Goal: Task Accomplishment & Management: Manage account settings

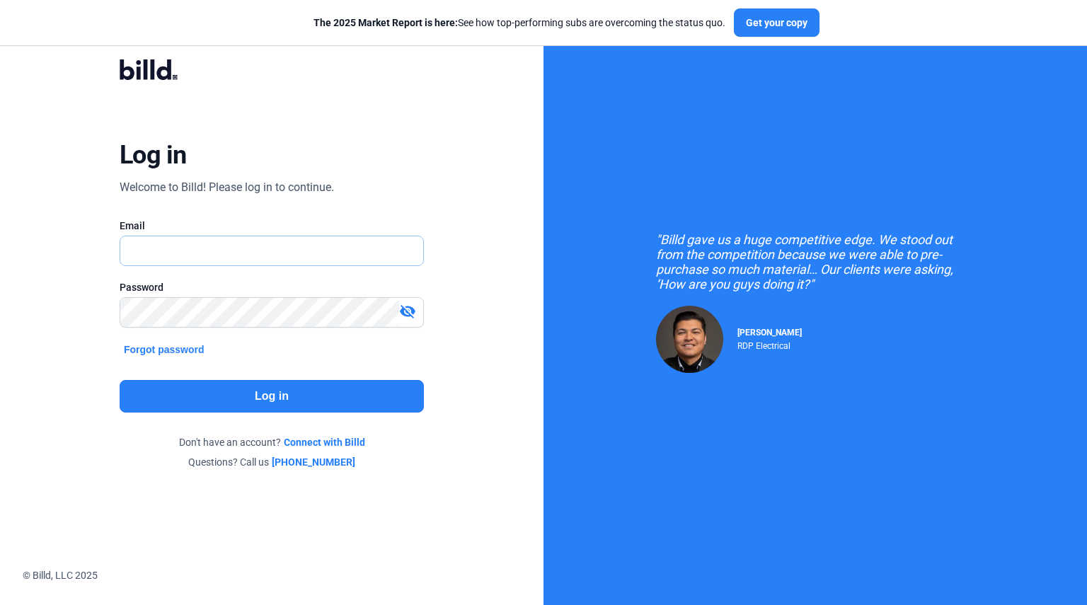
type input "[EMAIL_ADDRESS][DOMAIN_NAME]"
click at [279, 390] on button "Log in" at bounding box center [272, 396] width 304 height 33
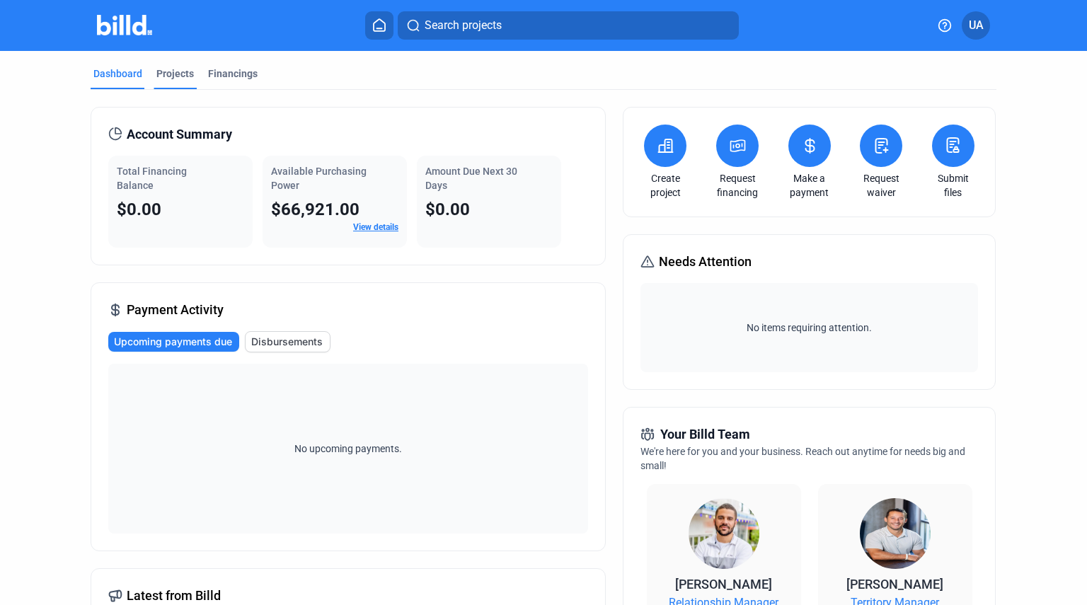
click at [180, 71] on div "Projects" at bounding box center [175, 74] width 38 height 14
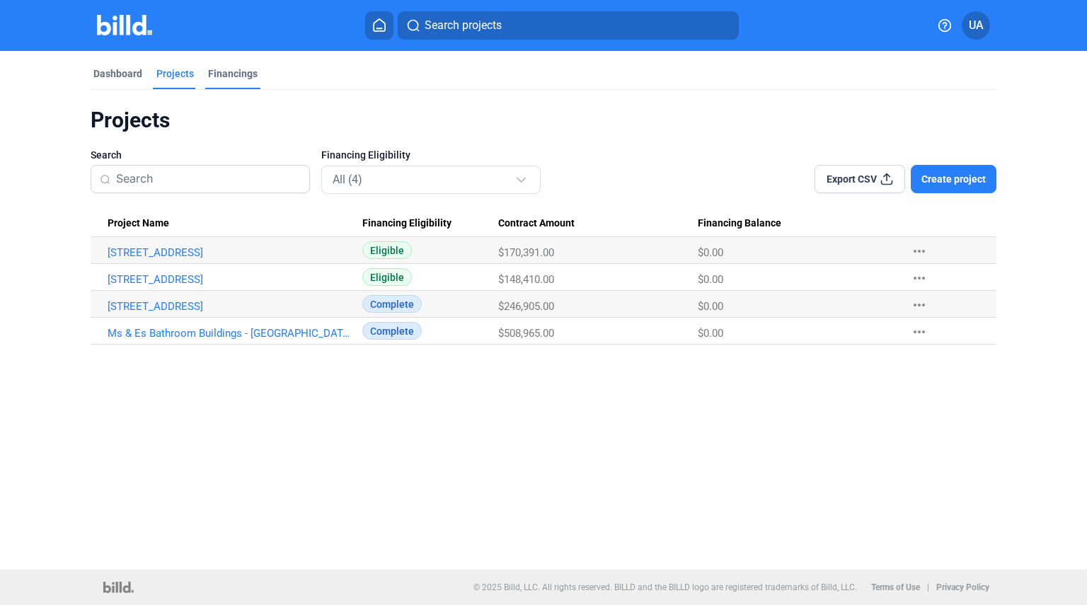
click at [246, 73] on div "Financings" at bounding box center [233, 74] width 50 height 14
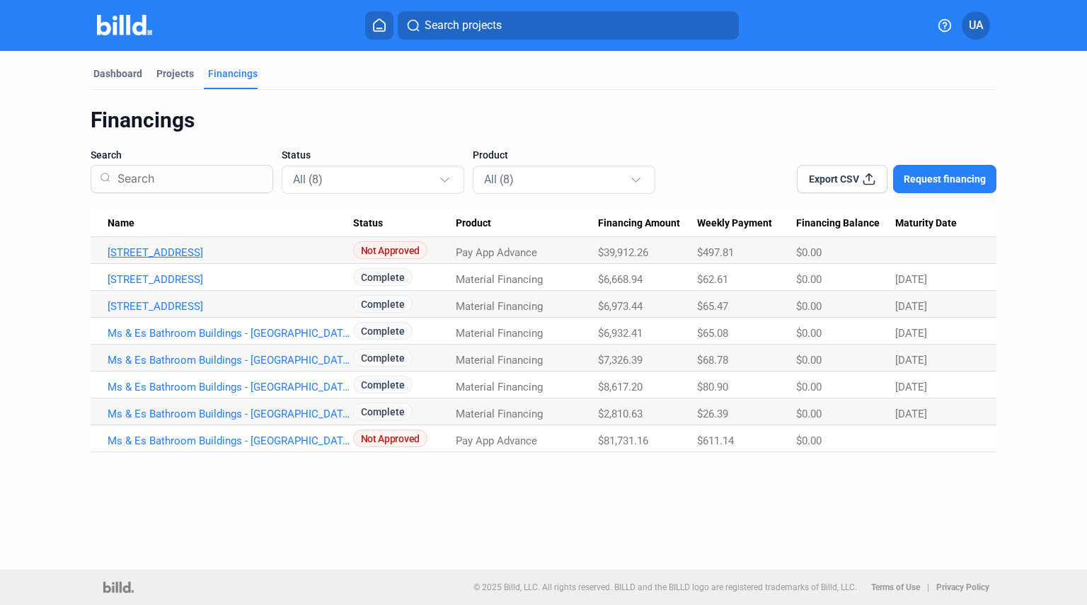
click at [179, 248] on link "[STREET_ADDRESS]" at bounding box center [231, 252] width 246 height 13
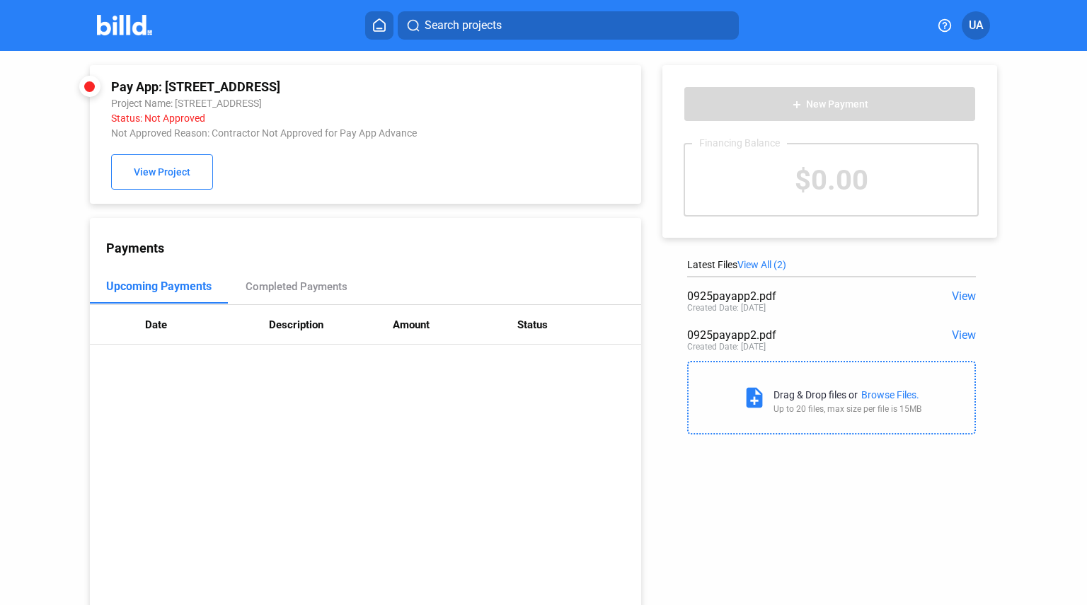
click at [131, 26] on img at bounding box center [125, 25] width 56 height 21
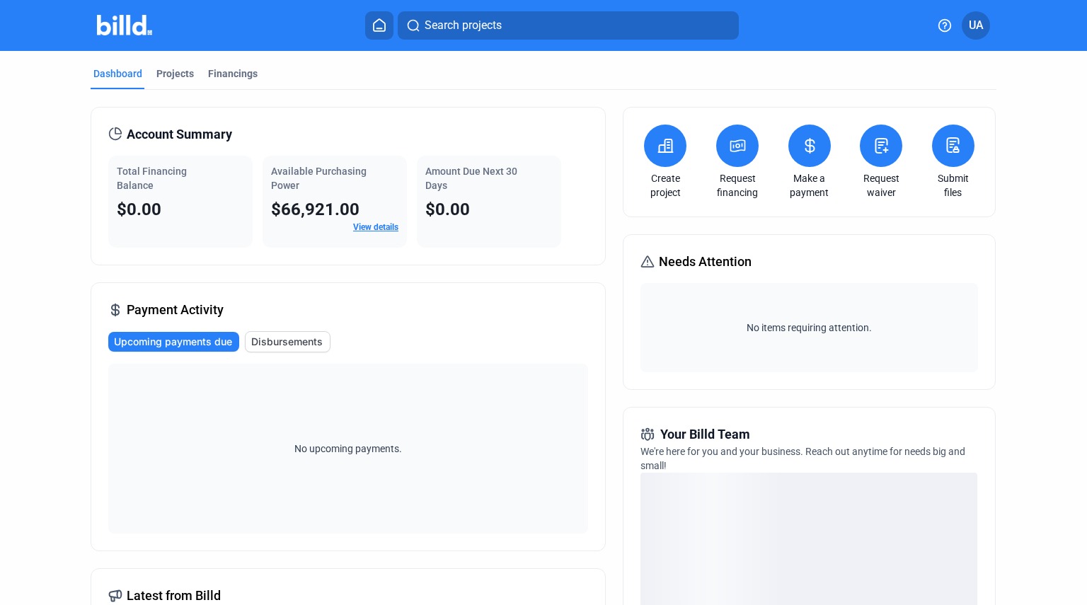
click at [986, 25] on button "UA" at bounding box center [976, 25] width 28 height 28
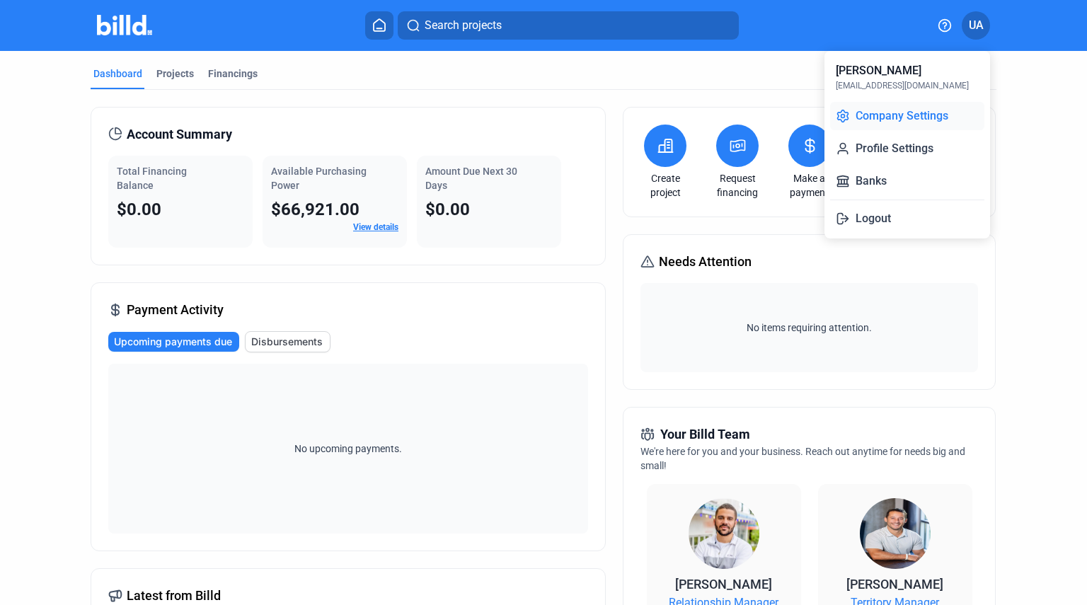
click at [949, 113] on button "Company Settings" at bounding box center [907, 116] width 154 height 28
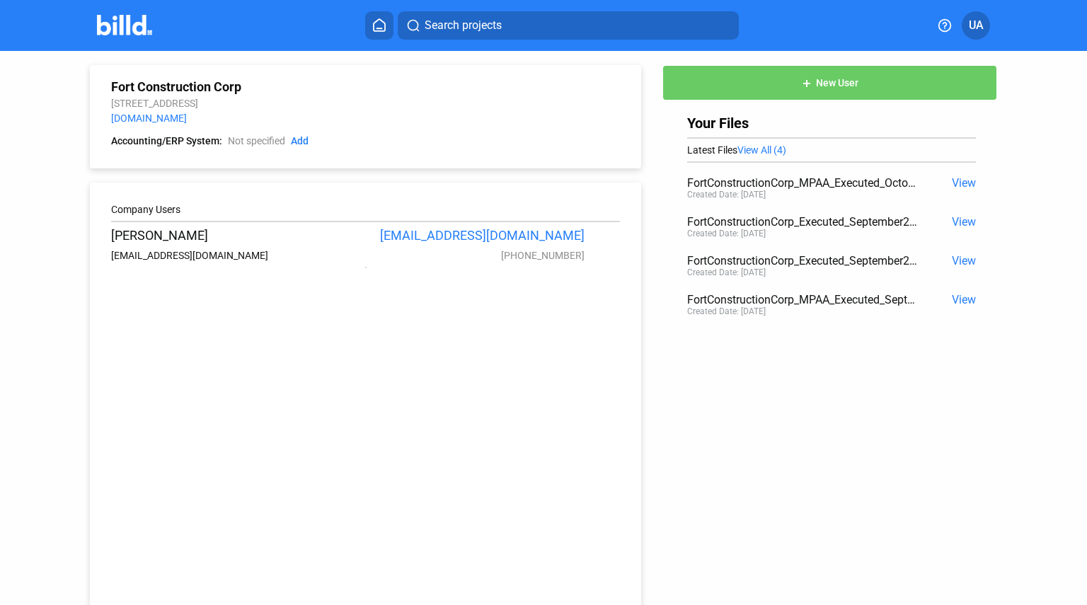
click at [976, 27] on span "UA" at bounding box center [976, 25] width 15 height 17
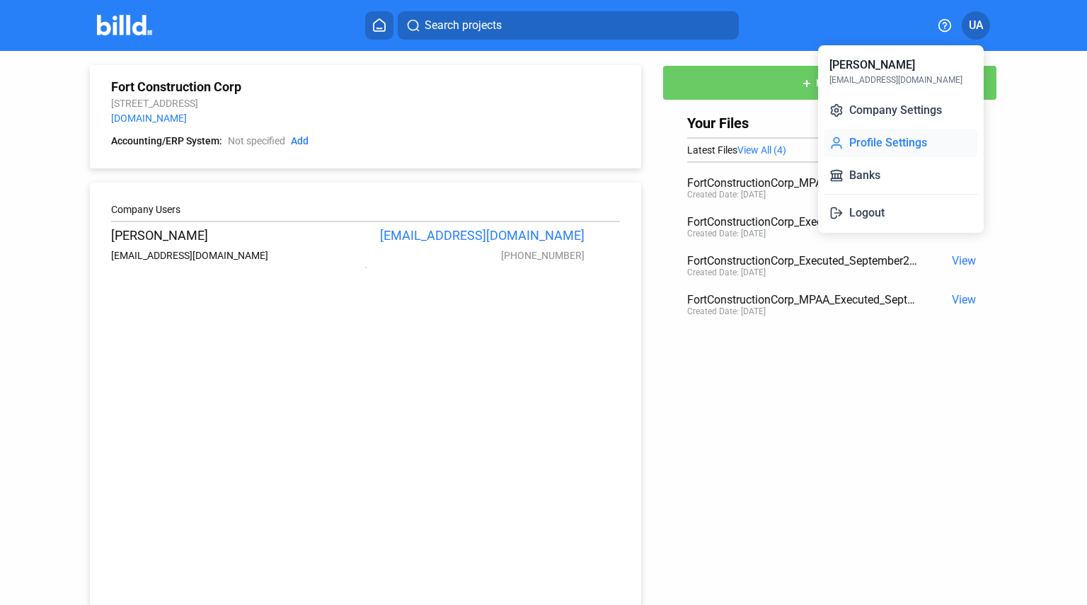
click at [917, 149] on button "Profile Settings" at bounding box center [901, 143] width 154 height 28
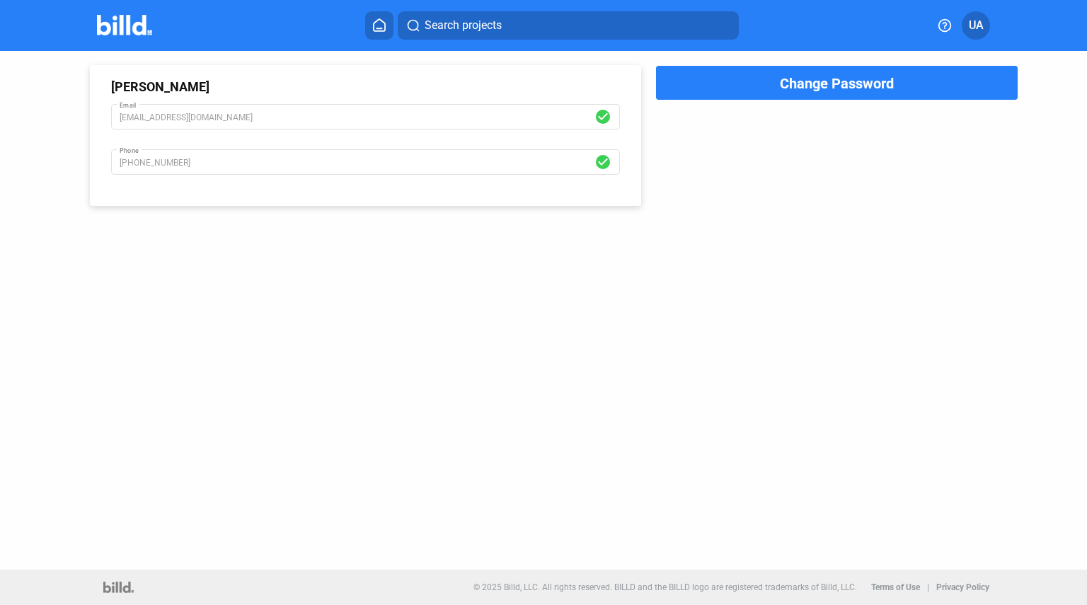
click at [972, 22] on span "UA" at bounding box center [976, 25] width 15 height 17
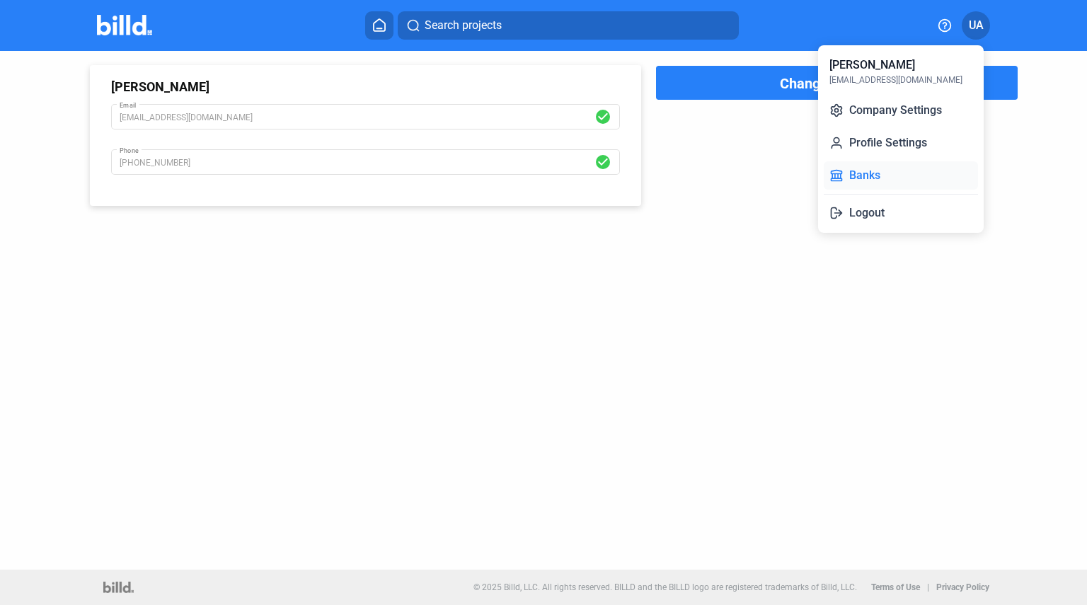
click at [918, 168] on button "Banks" at bounding box center [901, 175] width 154 height 28
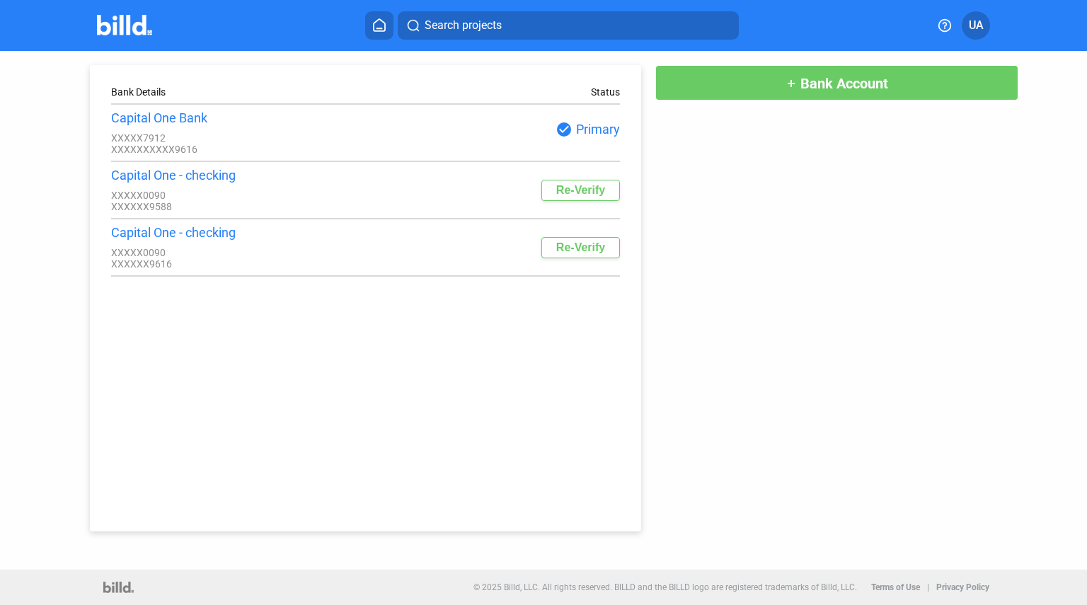
click at [977, 29] on span "UA" at bounding box center [976, 25] width 15 height 17
